Goal: Task Accomplishment & Management: Use online tool/utility

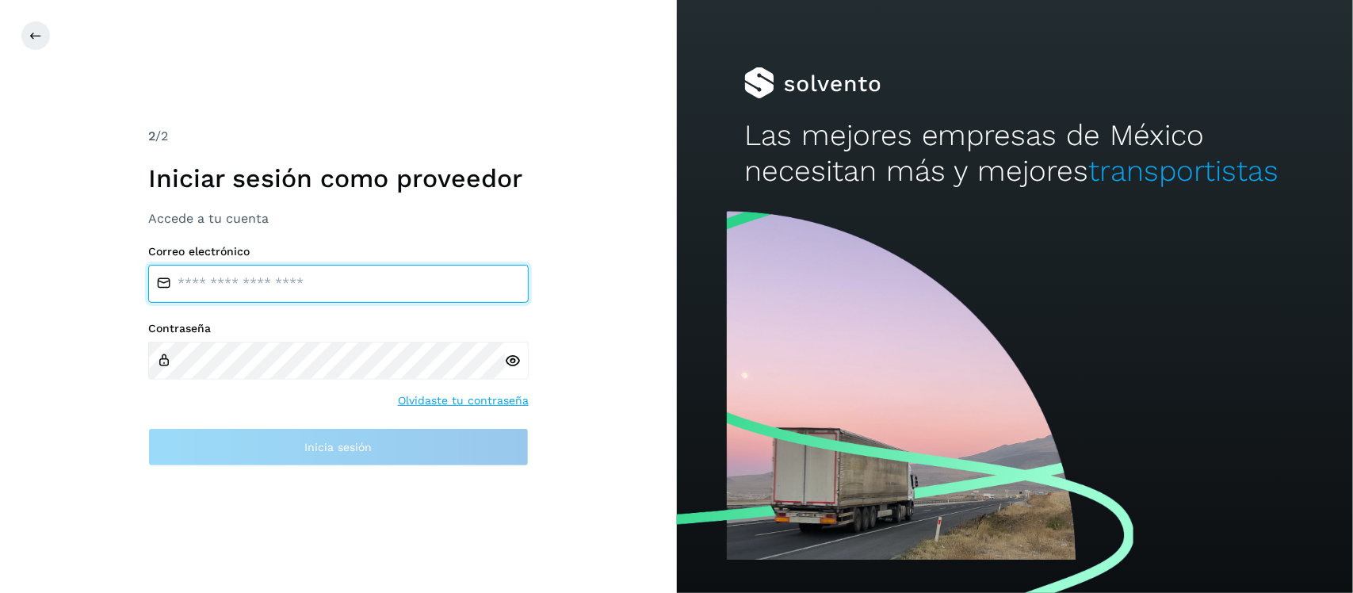
type input "**********"
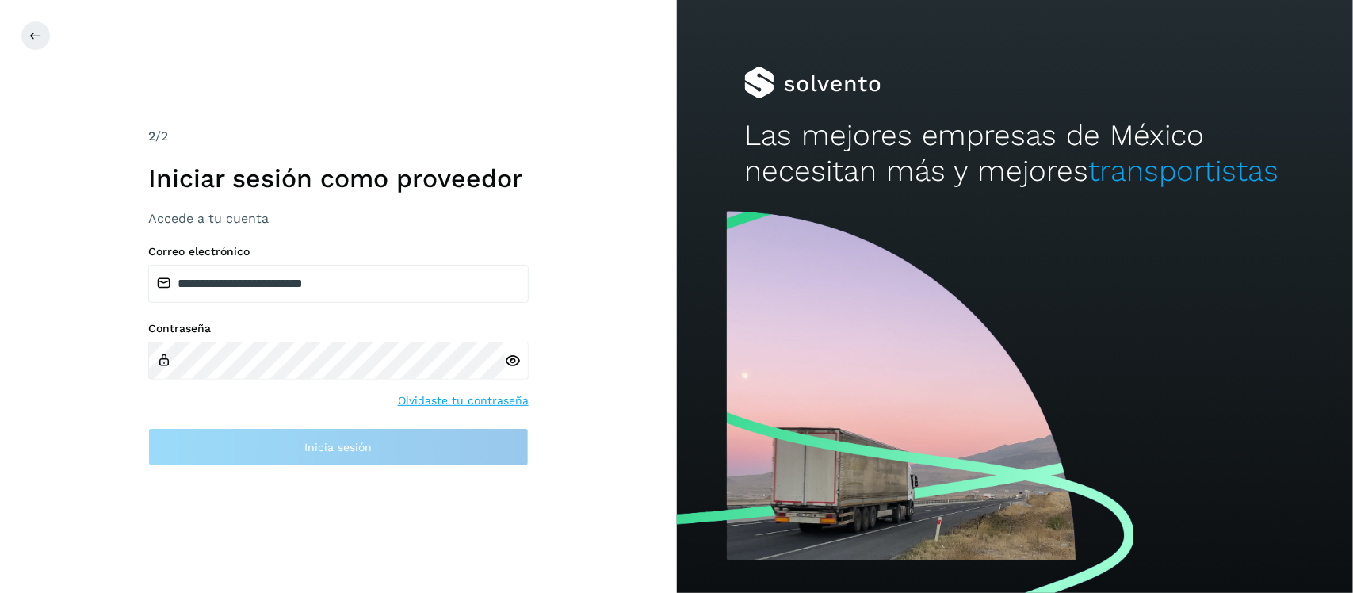
click at [513, 361] on icon at bounding box center [513, 361] width 17 height 17
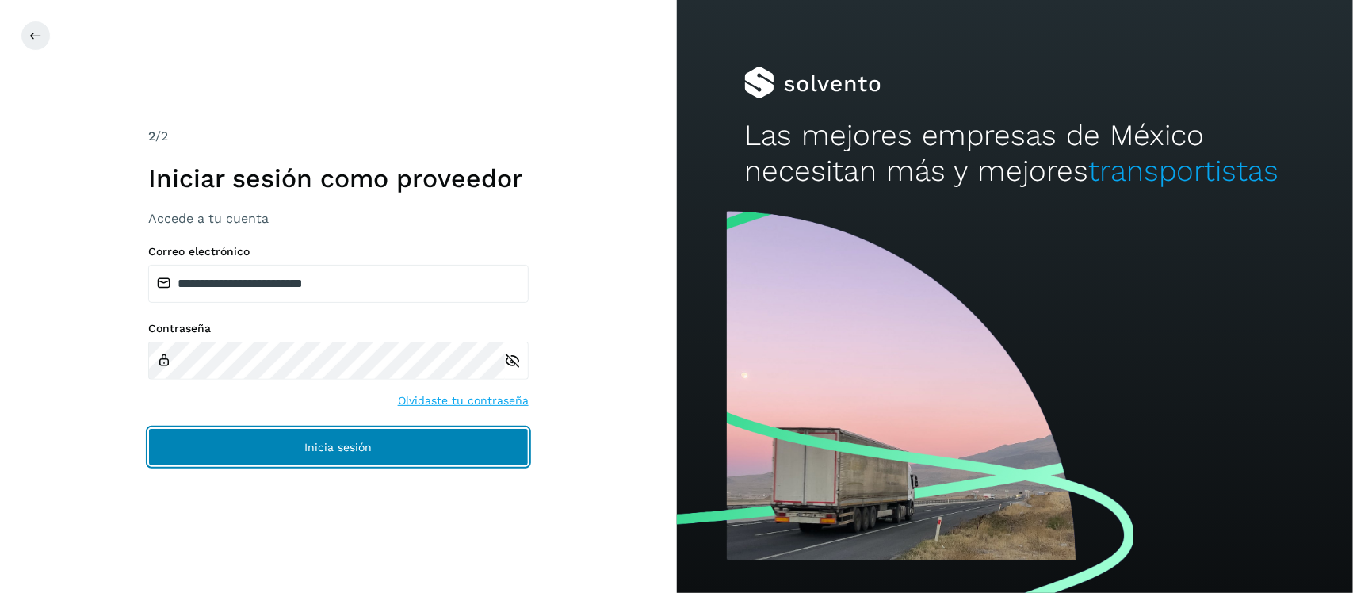
click at [390, 448] on button "Inicia sesión" at bounding box center [338, 447] width 380 height 38
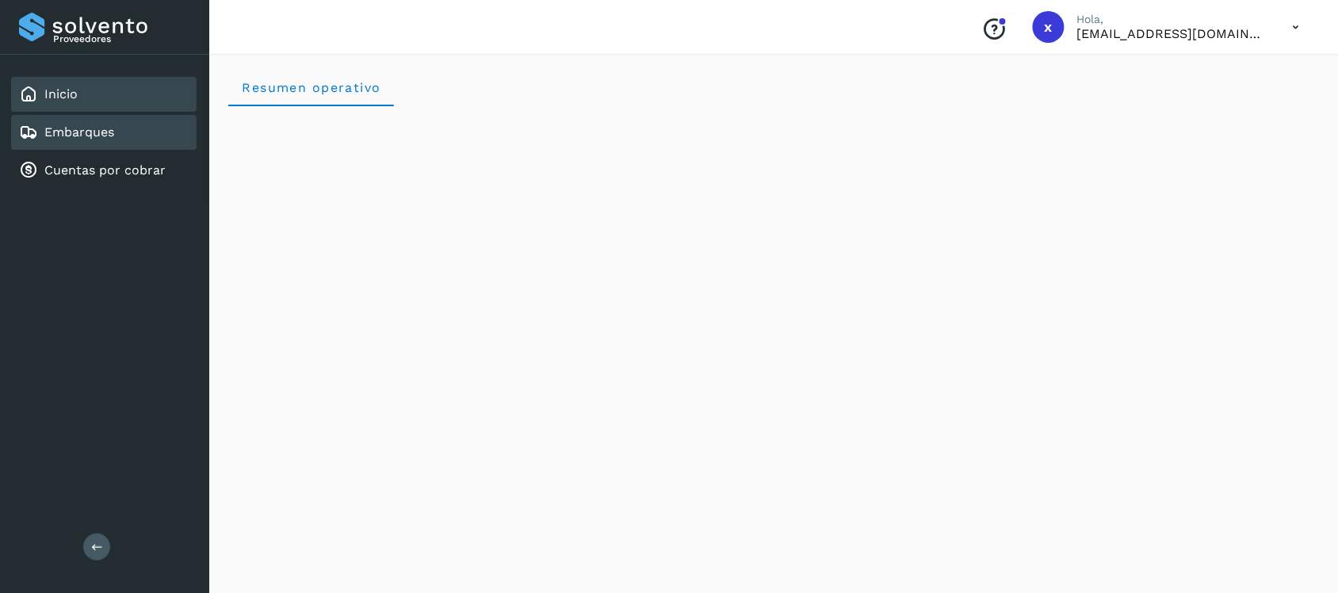
click at [59, 136] on link "Embarques" at bounding box center [79, 131] width 70 height 15
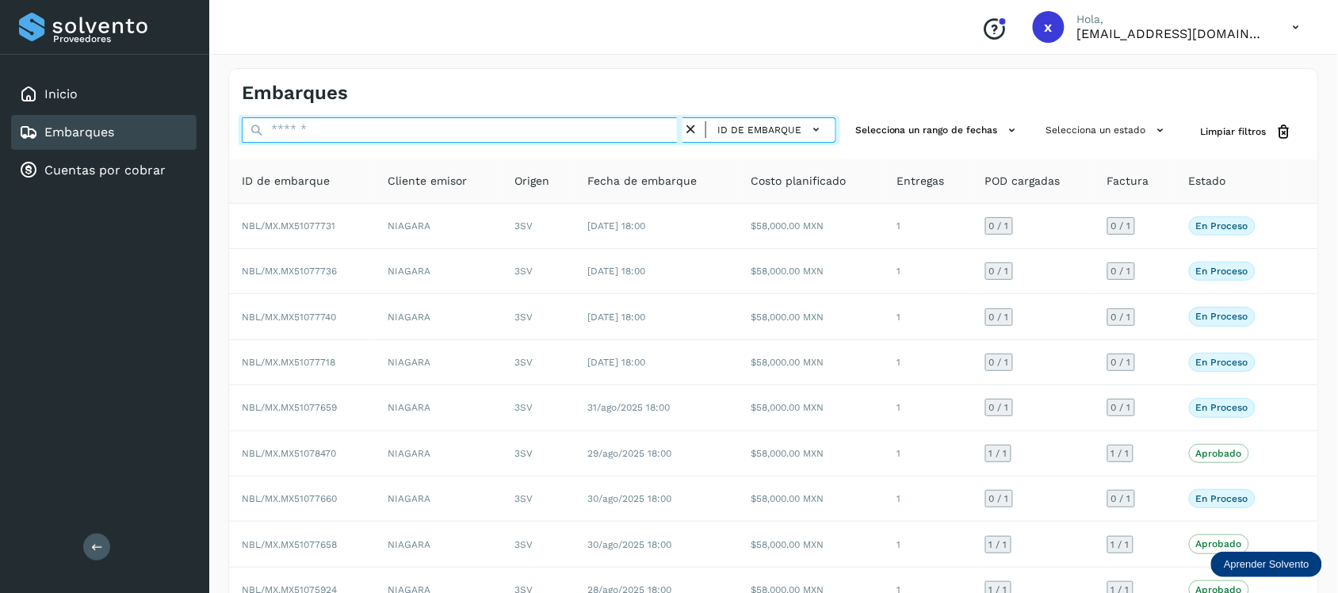
click at [410, 139] on input "text" at bounding box center [462, 129] width 441 height 25
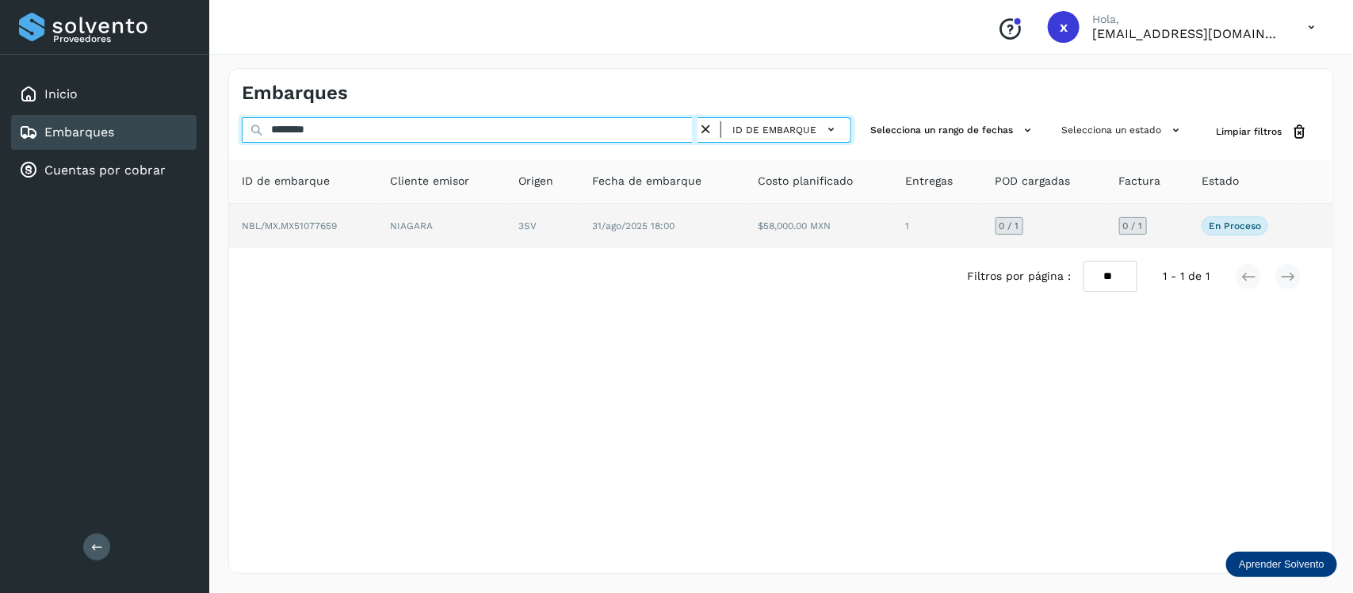
type input "********"
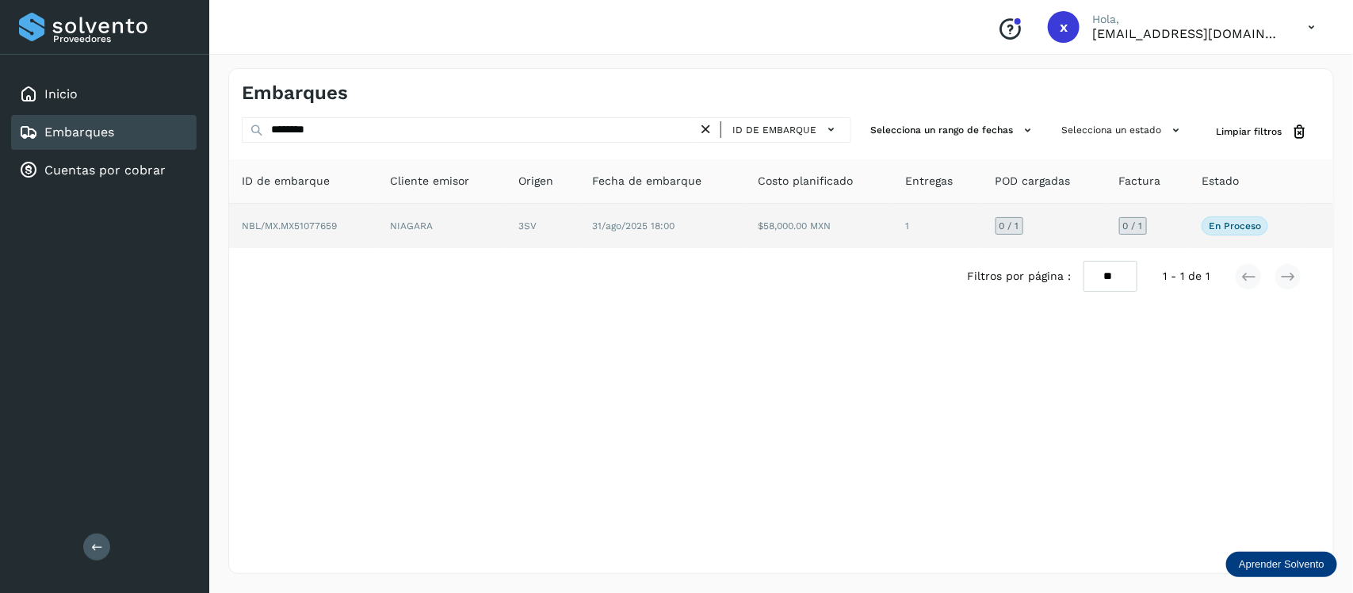
click at [330, 223] on span "NBL/MX.MX51077659" at bounding box center [289, 225] width 95 height 11
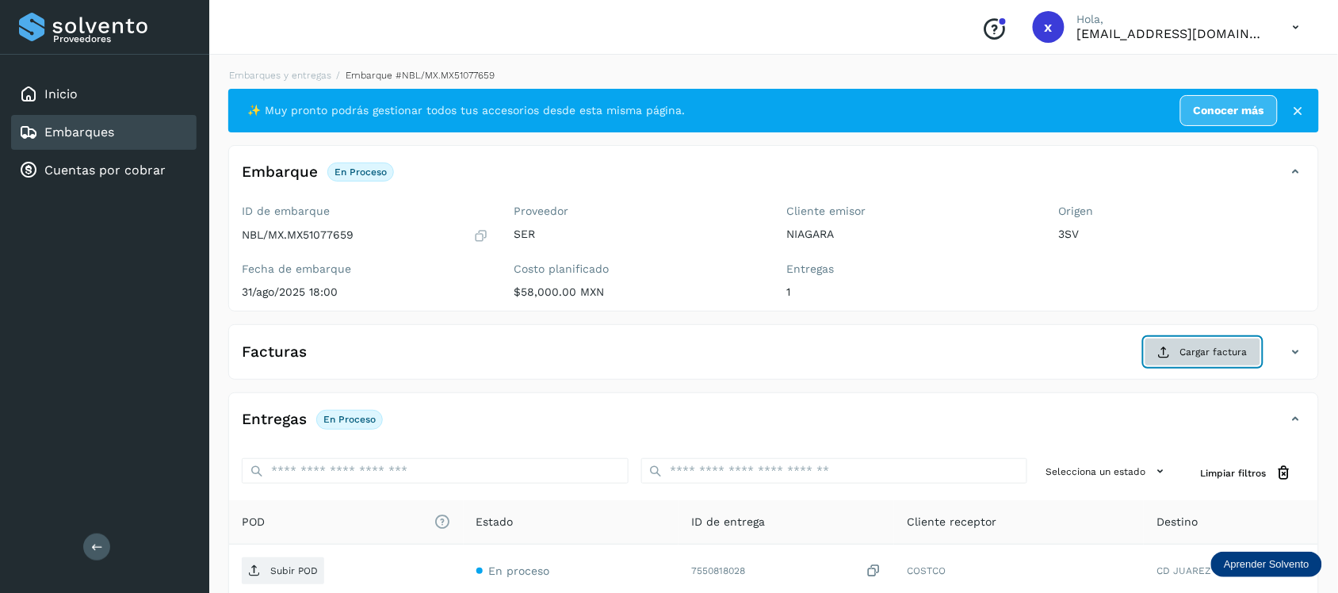
click at [1214, 353] on span "Cargar factura" at bounding box center [1213, 352] width 67 height 14
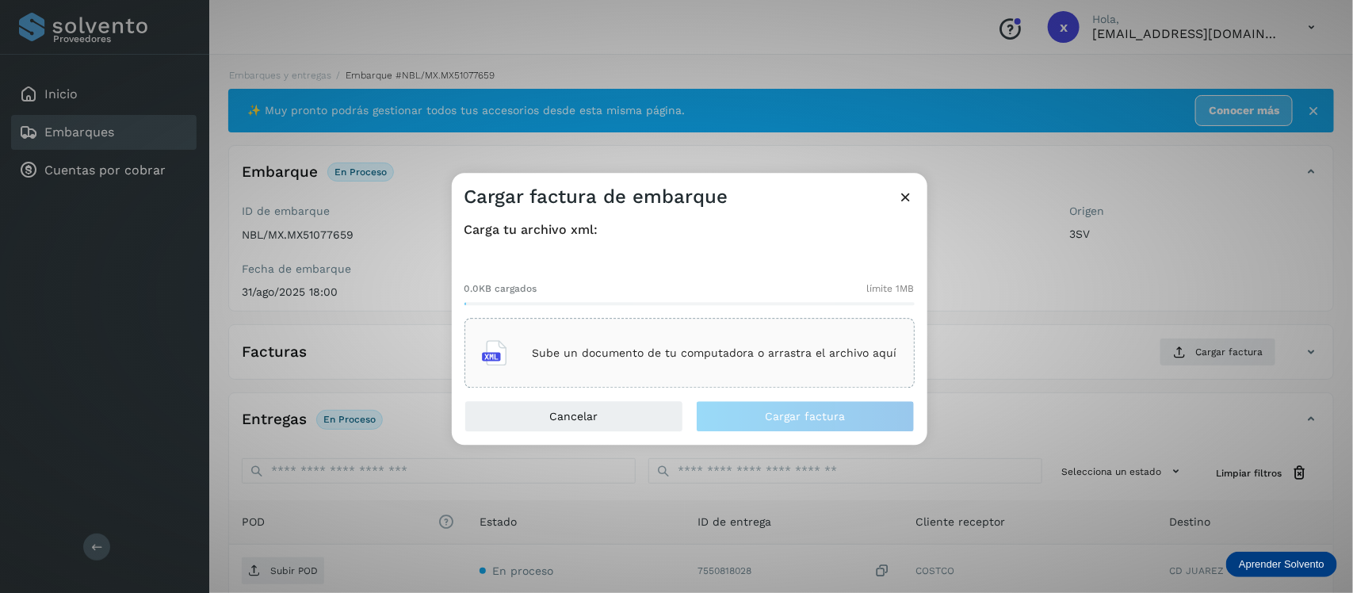
click at [694, 311] on div "0.0KB cargados límite 1MB Sube un documento de tu computadora o arrastra el arc…" at bounding box center [689, 323] width 450 height 132
click at [704, 349] on p "Sube un documento de tu computadora o arrastra el archivo aquí" at bounding box center [715, 352] width 365 height 13
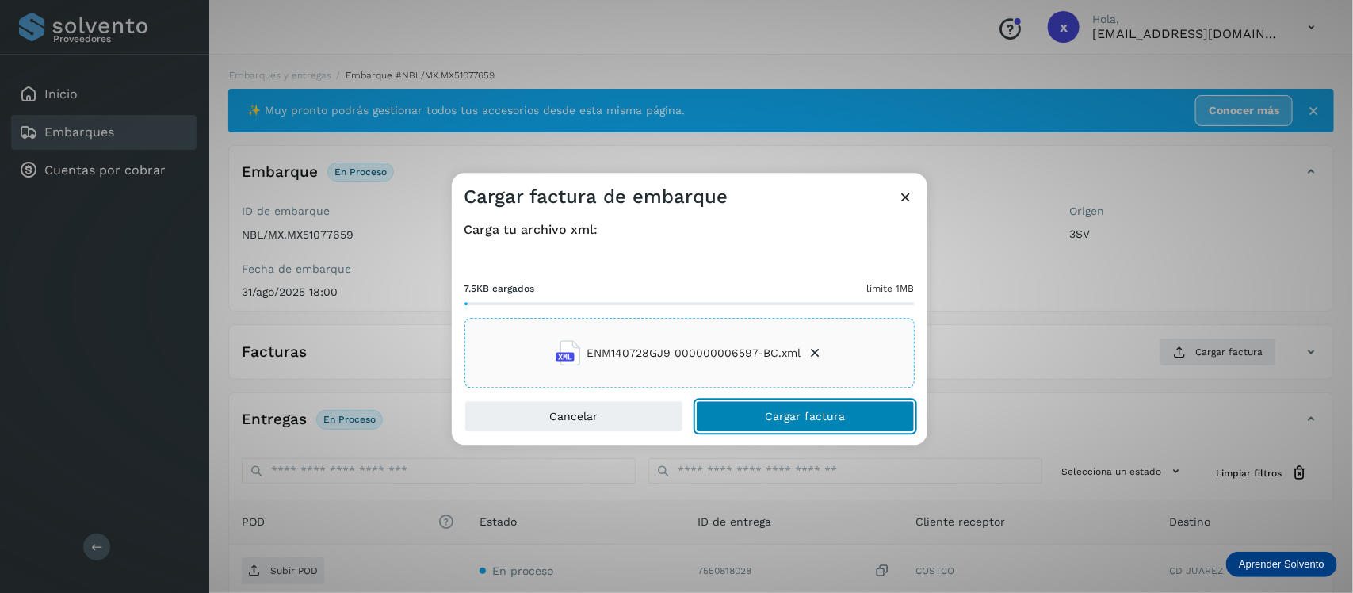
click at [814, 411] on span "Cargar factura" at bounding box center [805, 416] width 80 height 11
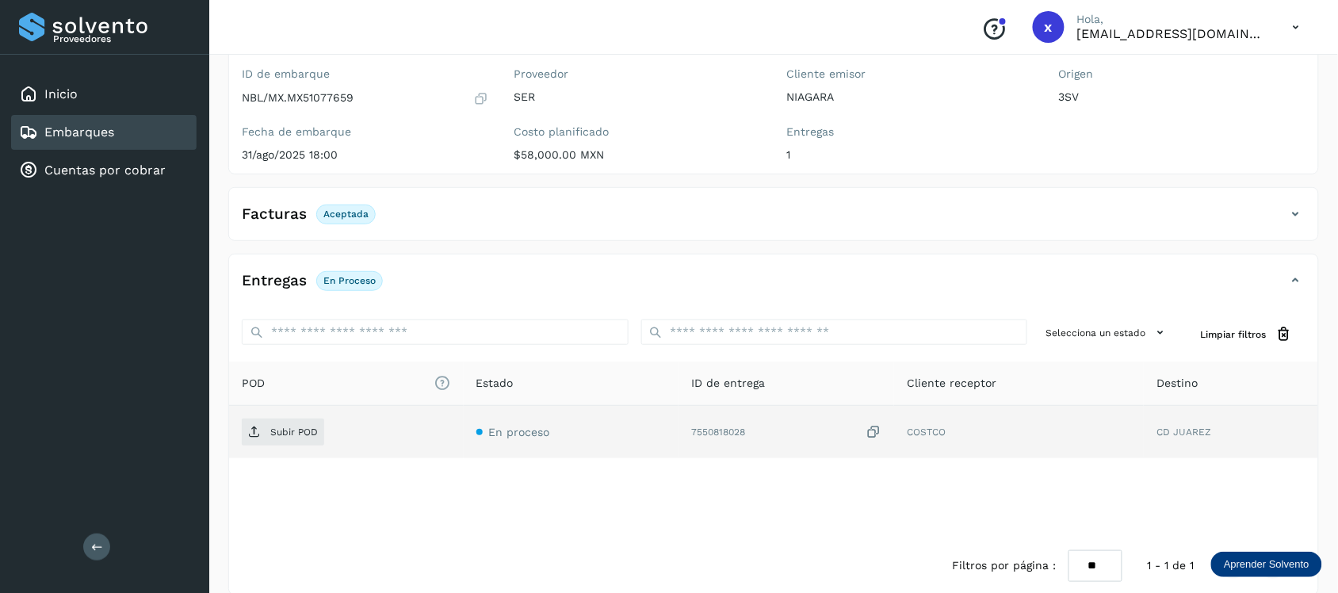
scroll to position [159, 0]
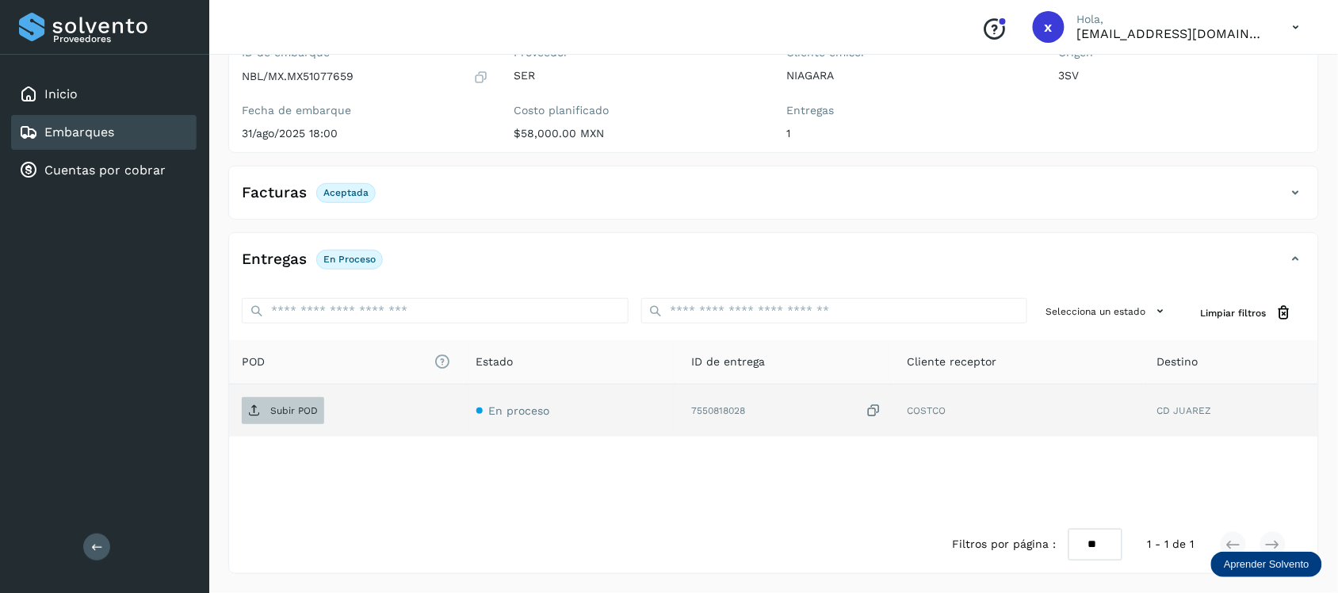
click at [295, 412] on p "Subir POD" at bounding box center [294, 410] width 48 height 11
click at [105, 123] on div "Embarques" at bounding box center [66, 132] width 95 height 19
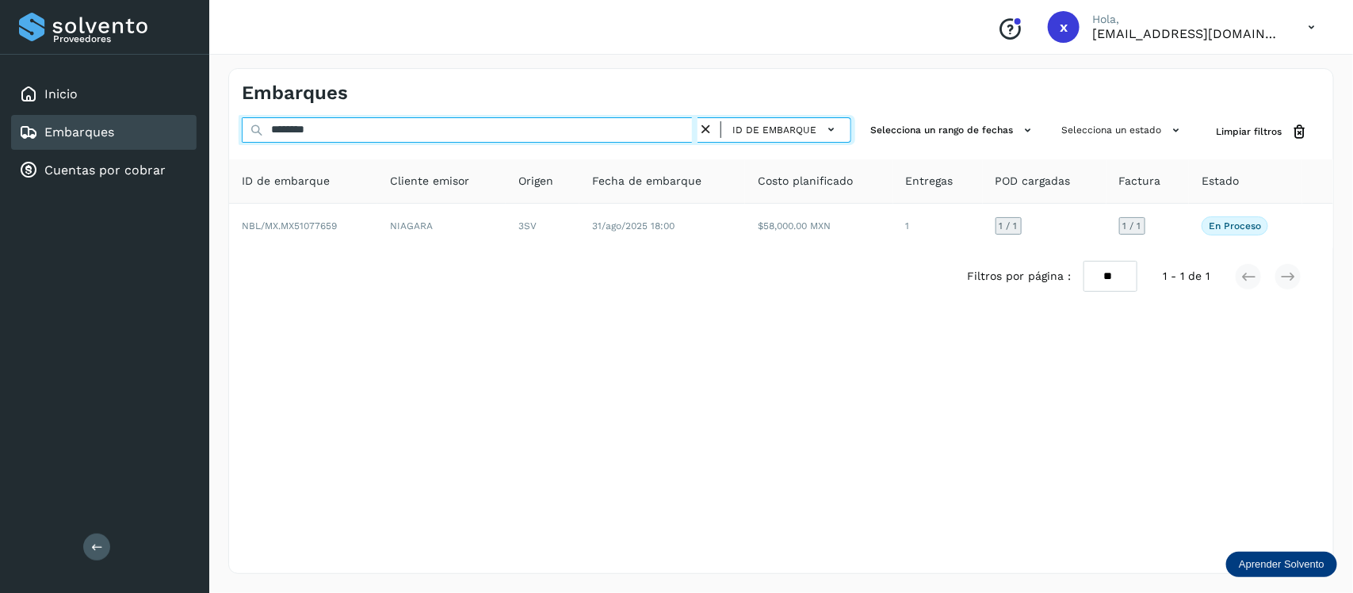
click at [358, 133] on input "********" at bounding box center [470, 129] width 456 height 25
type input "*"
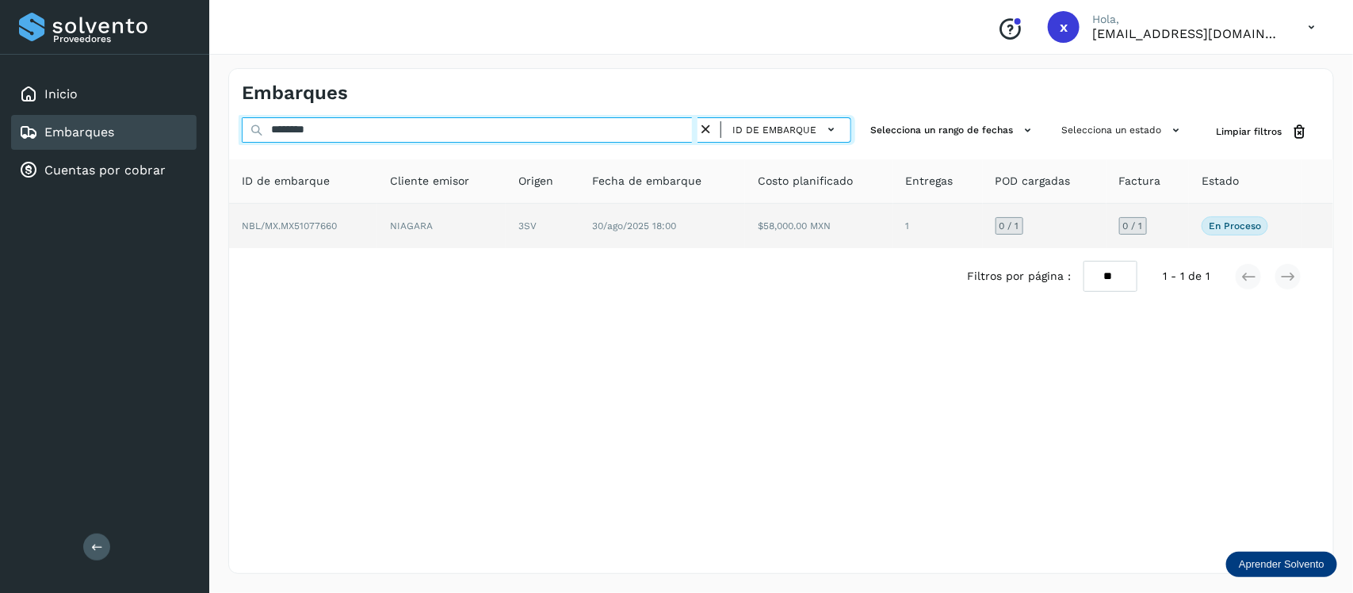
type input "********"
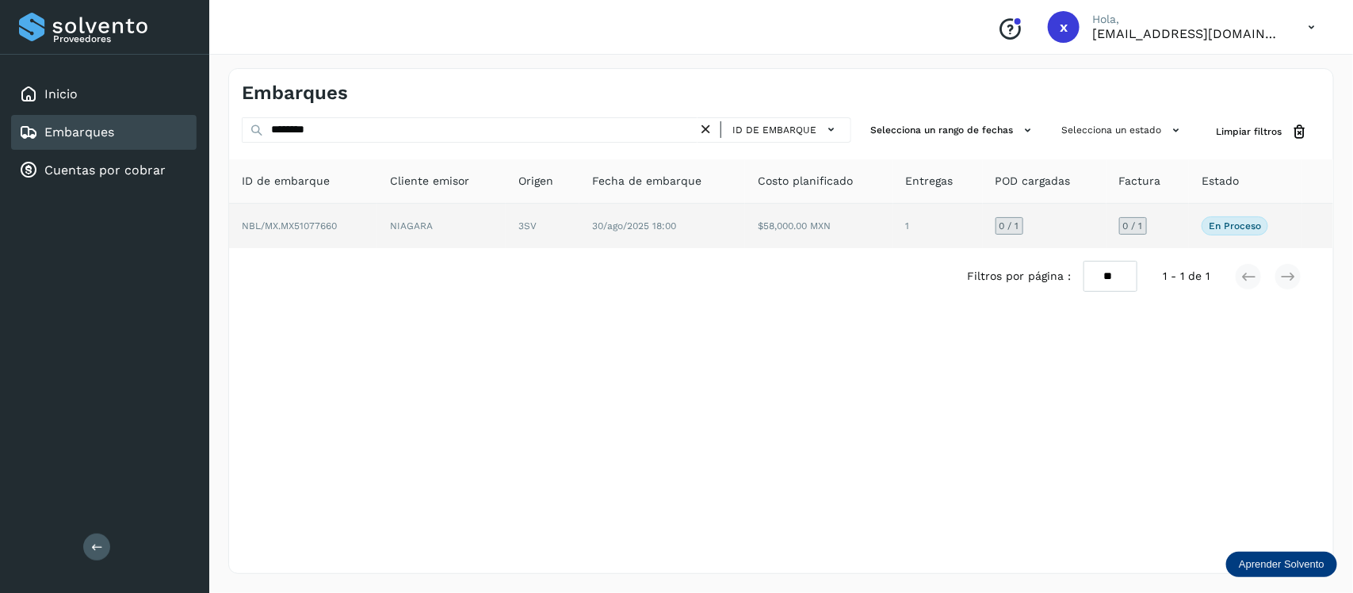
click at [311, 223] on span "NBL/MX.MX51077660" at bounding box center [289, 225] width 95 height 11
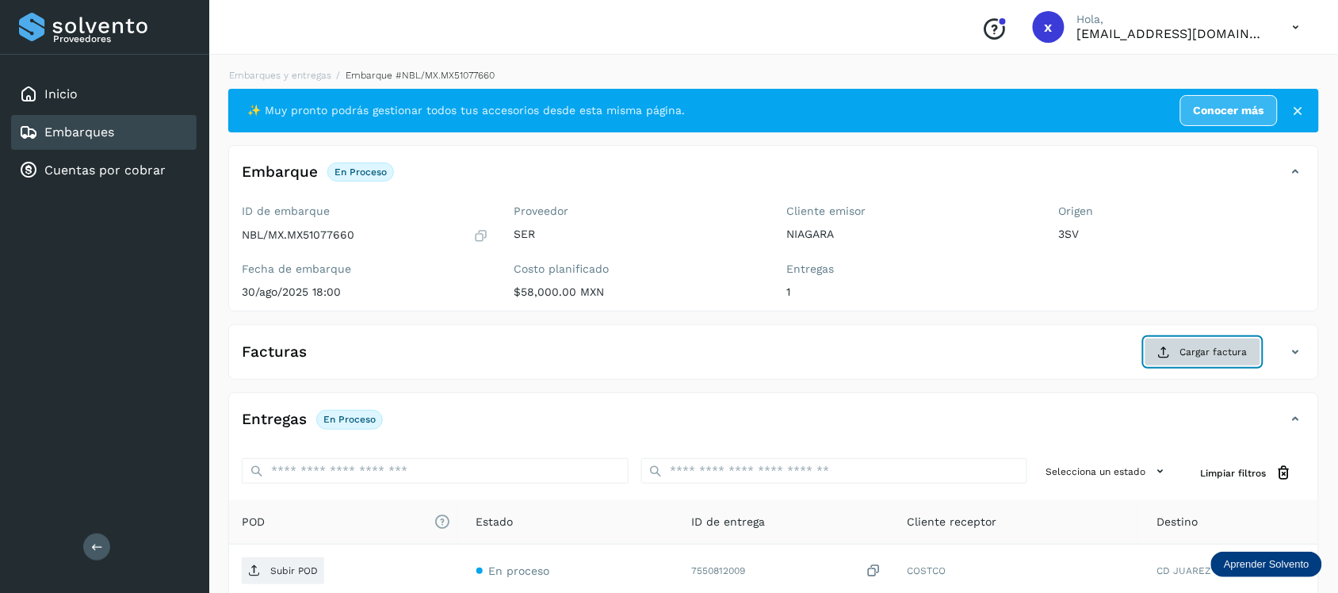
click at [1205, 361] on button "Cargar factura" at bounding box center [1202, 352] width 116 height 29
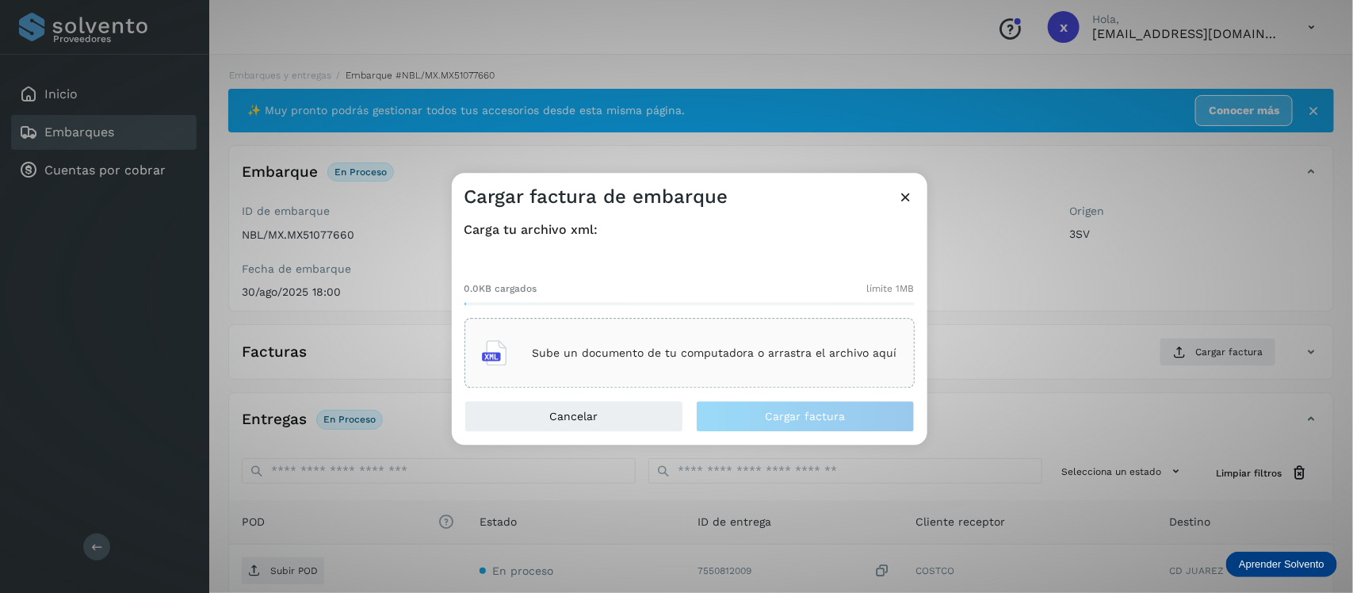
click at [643, 357] on p "Sube un documento de tu computadora o arrastra el archivo aquí" at bounding box center [715, 352] width 365 height 13
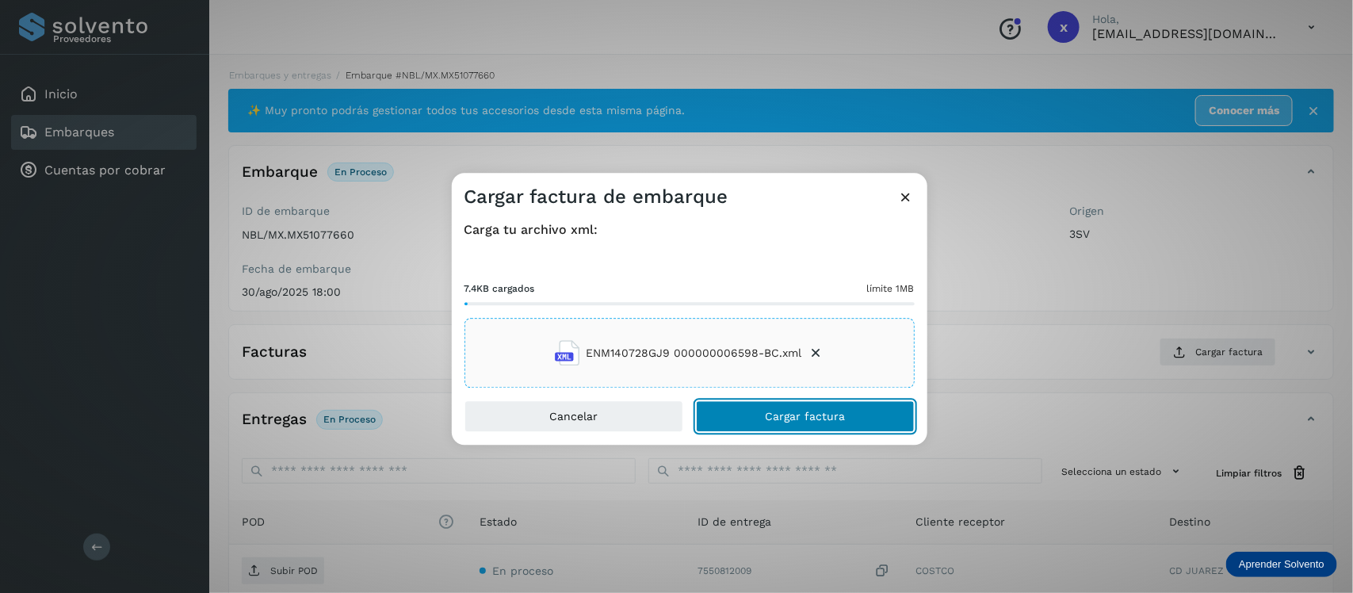
click at [794, 418] on span "Cargar factura" at bounding box center [805, 416] width 80 height 11
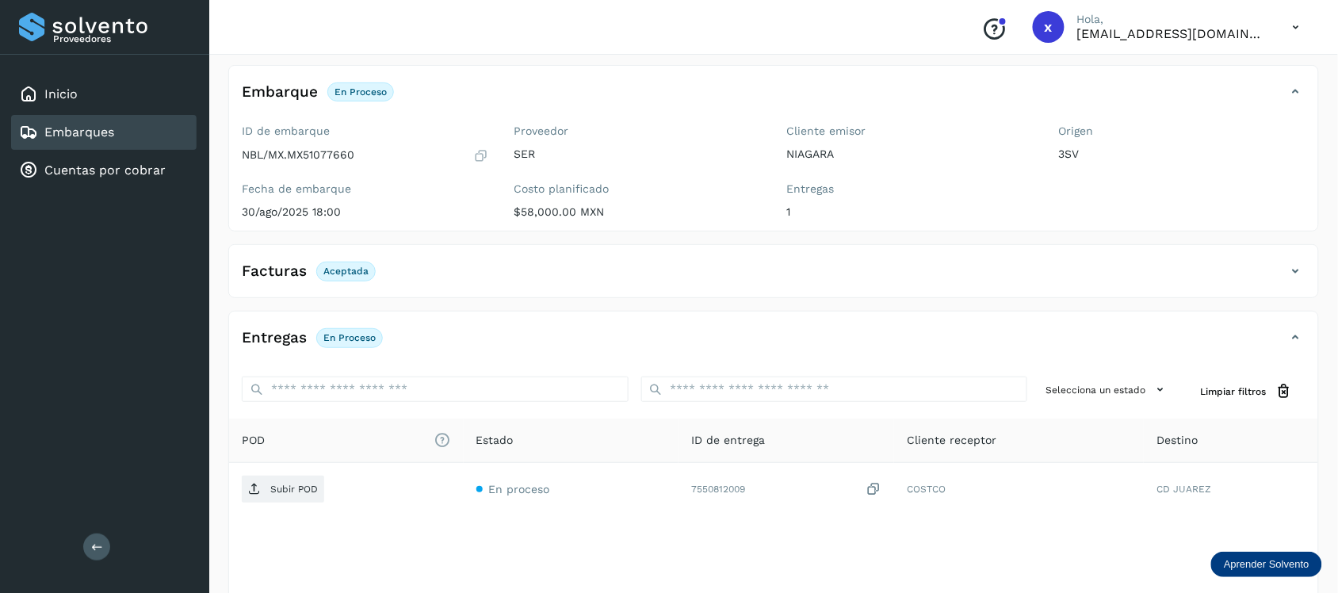
scroll to position [159, 0]
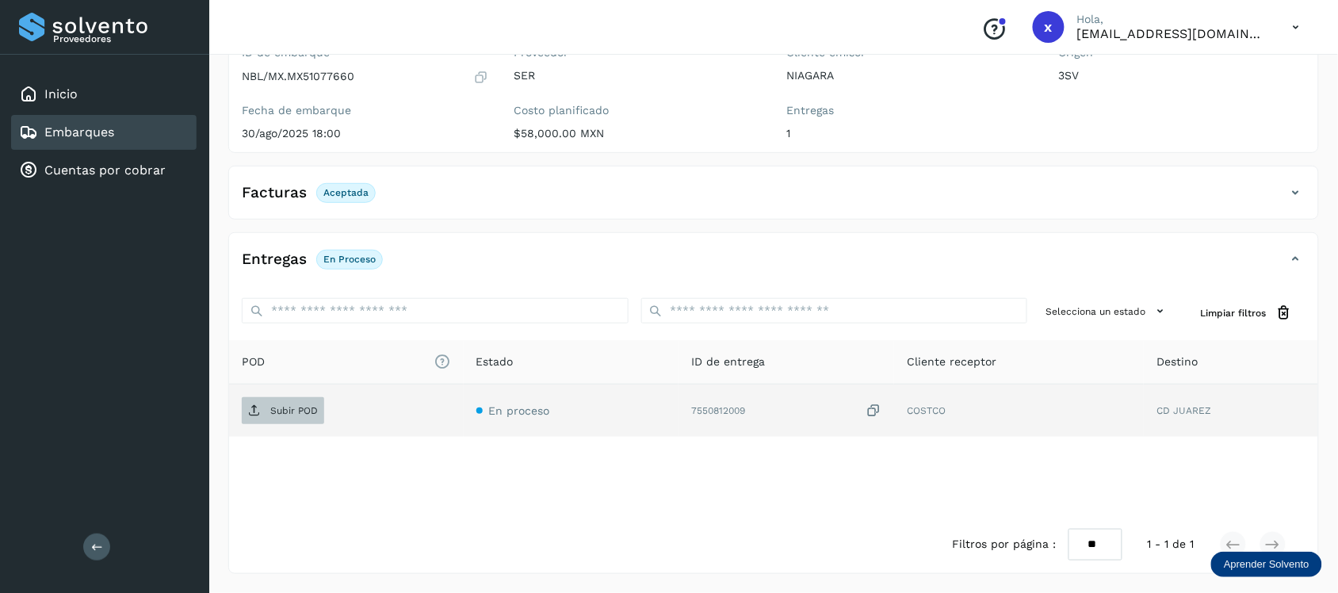
click at [300, 411] on p "Subir POD" at bounding box center [294, 410] width 48 height 11
